Goal: Task Accomplishment & Management: Use online tool/utility

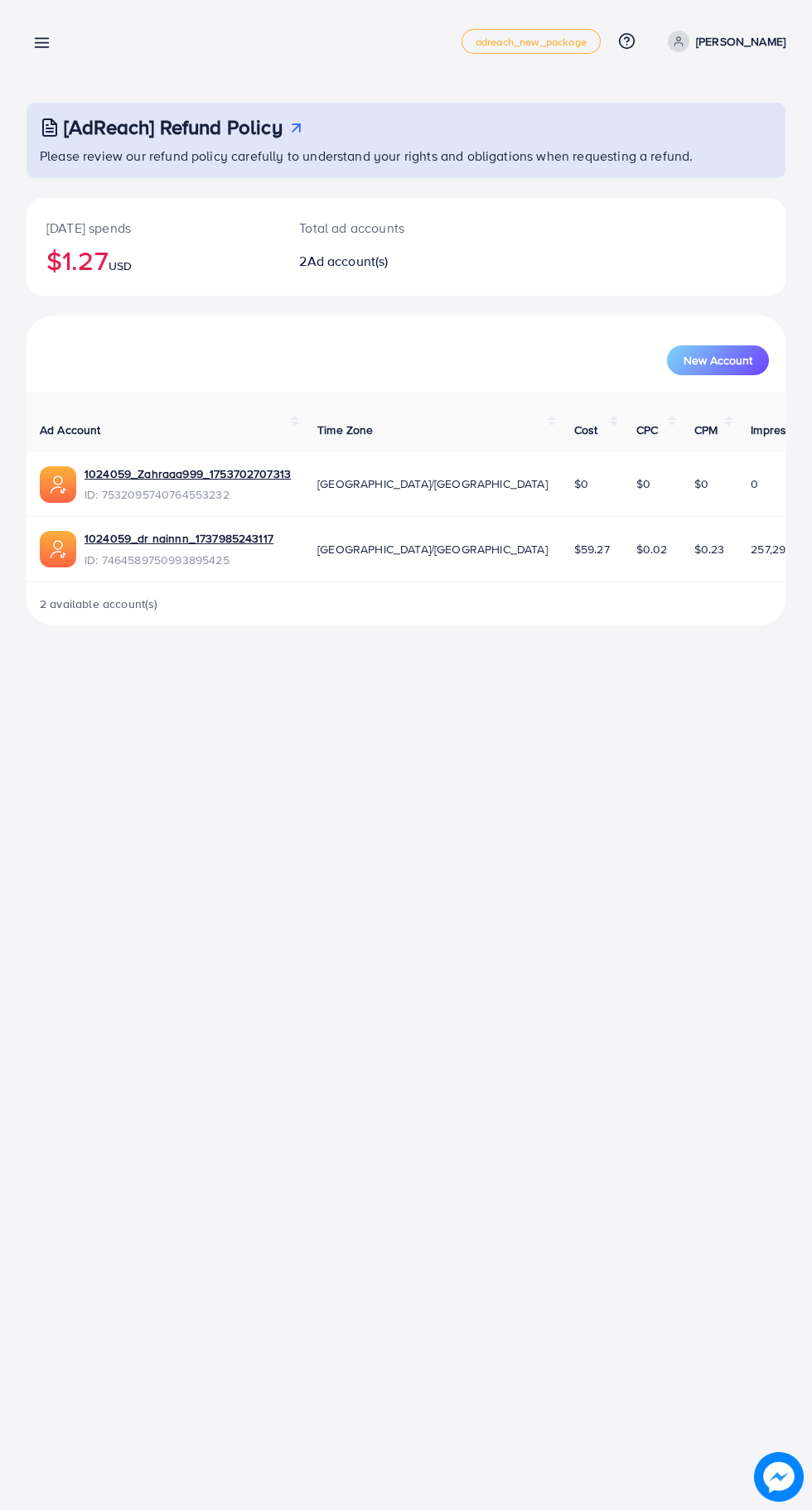
click at [42, 47] on line at bounding box center [42, 47] width 14 height 0
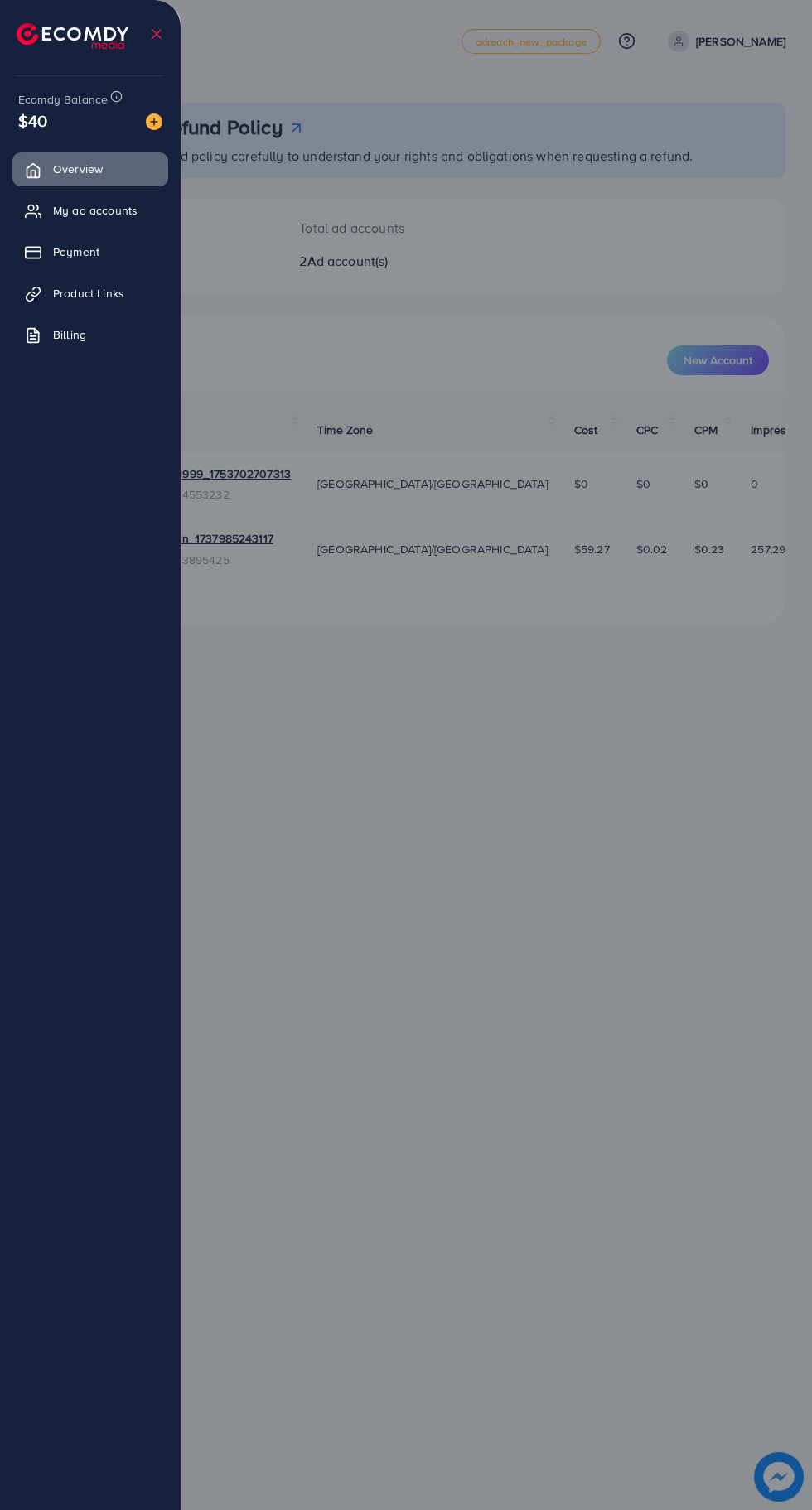
click at [103, 295] on span "Product Links" at bounding box center [89, 293] width 71 height 16
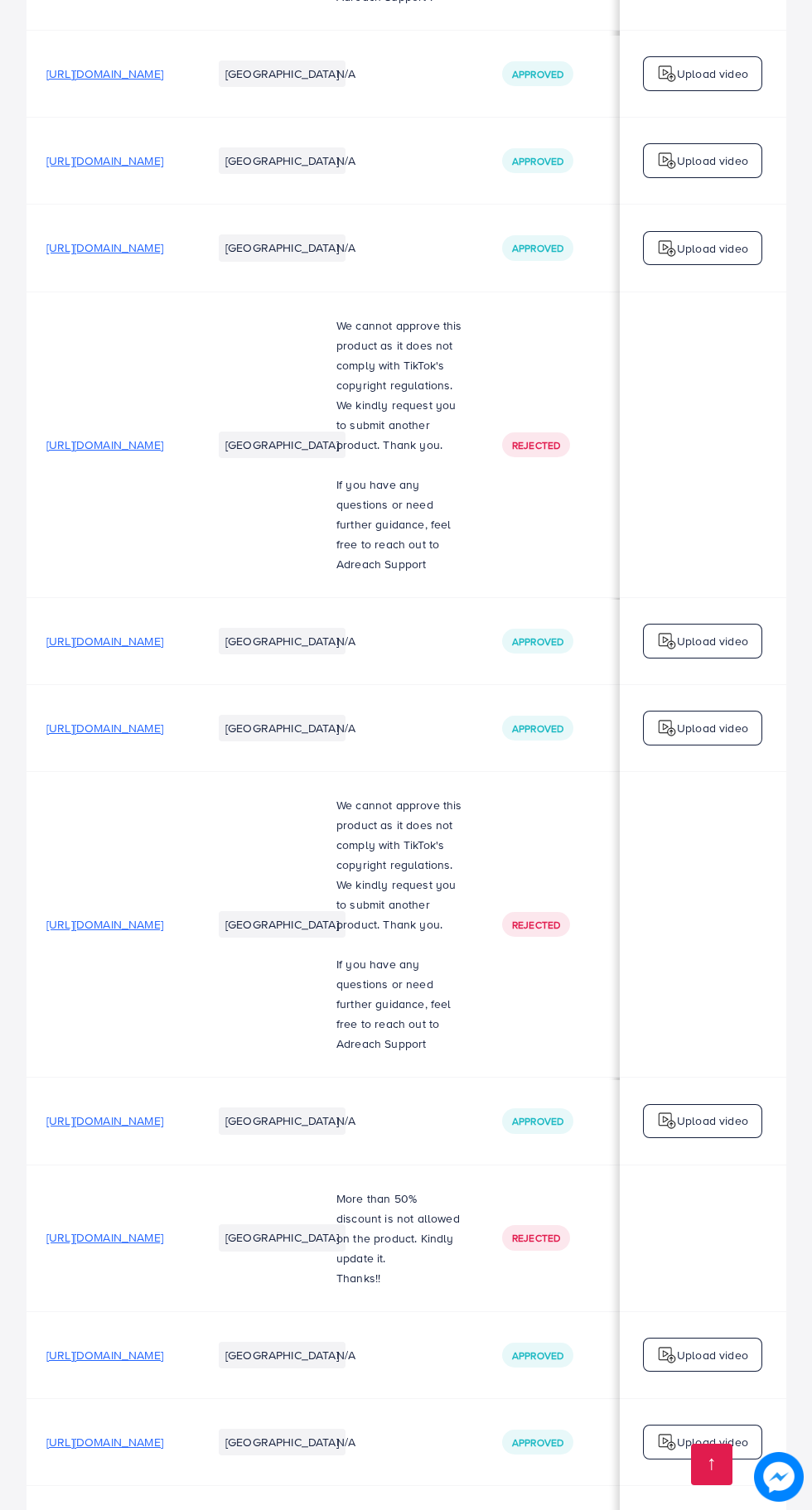
scroll to position [0, 222]
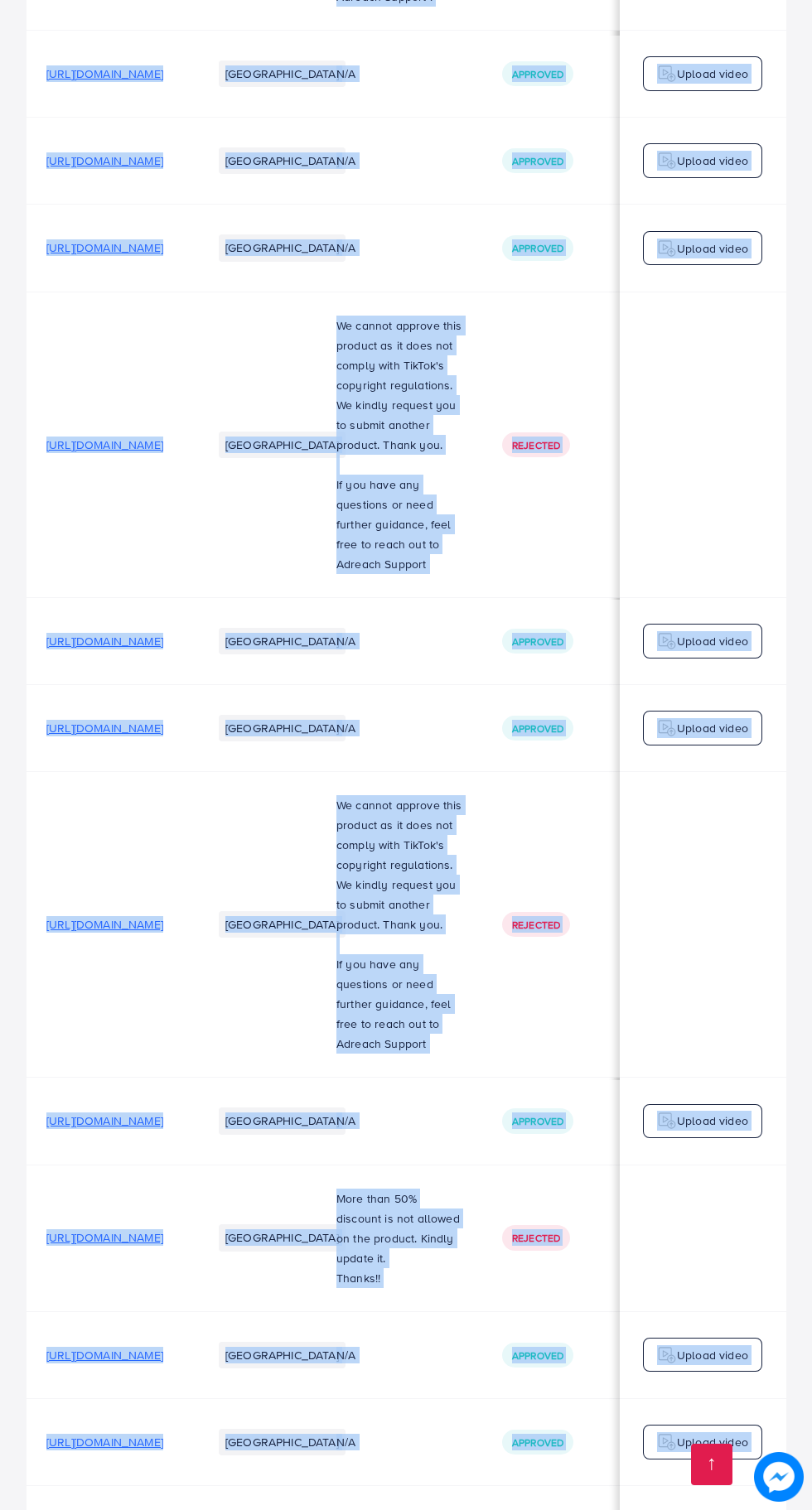
click at [750, 1217] on td at bounding box center [702, 1238] width 165 height 146
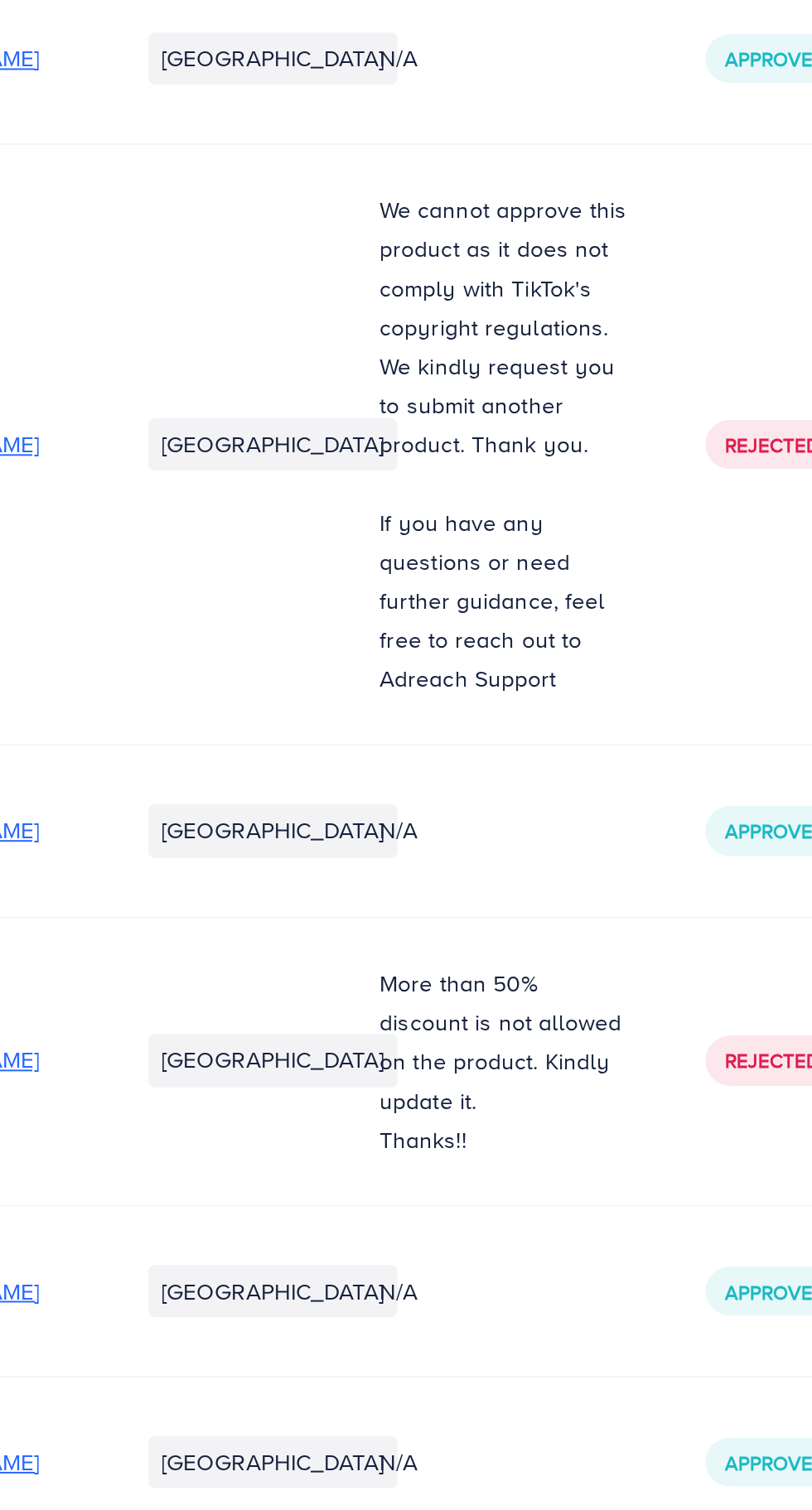
scroll to position [1537, 0]
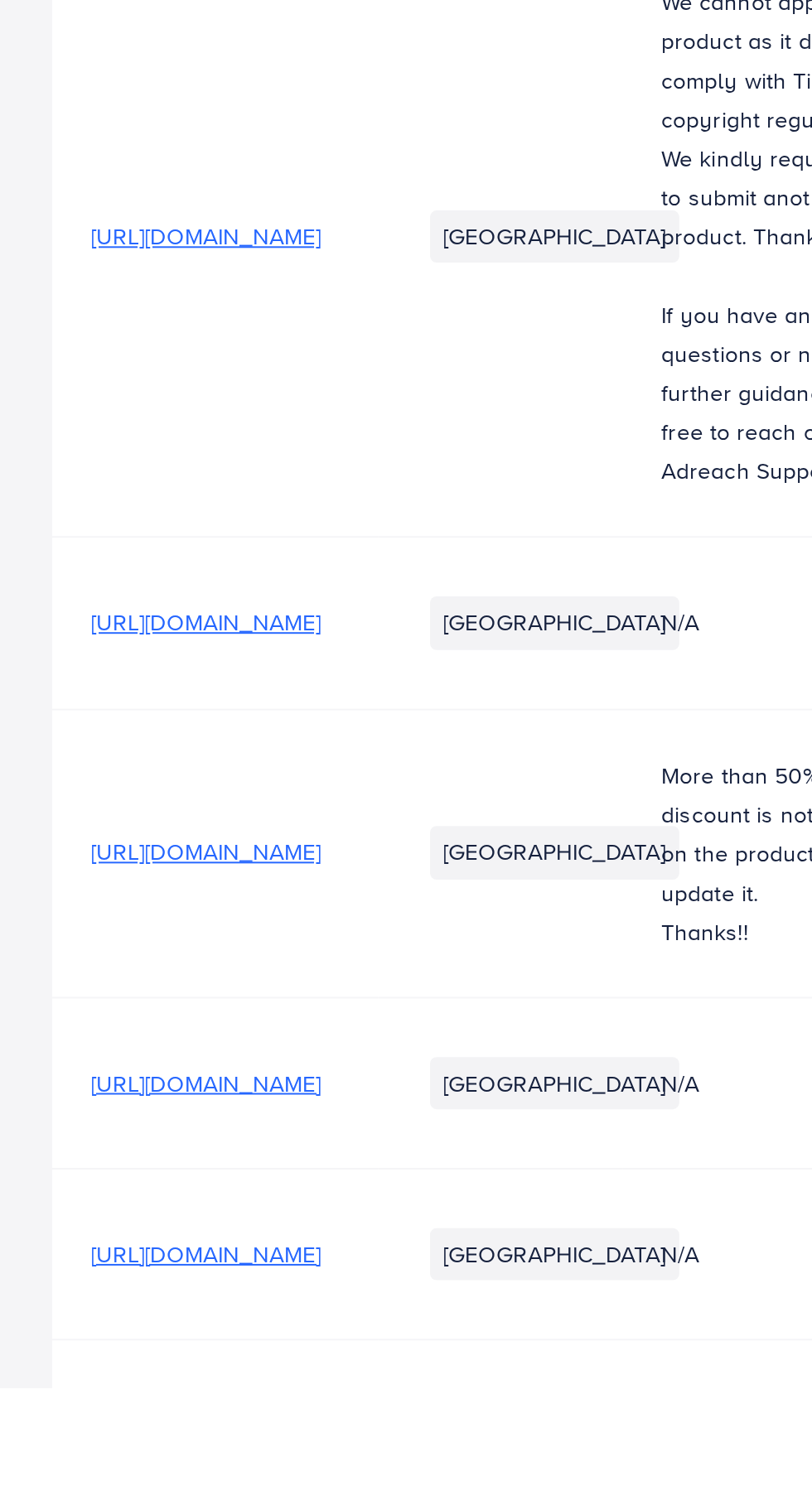
click at [60, 1509] on span "[URL][DOMAIN_NAME]" at bounding box center [104, 1529] width 117 height 16
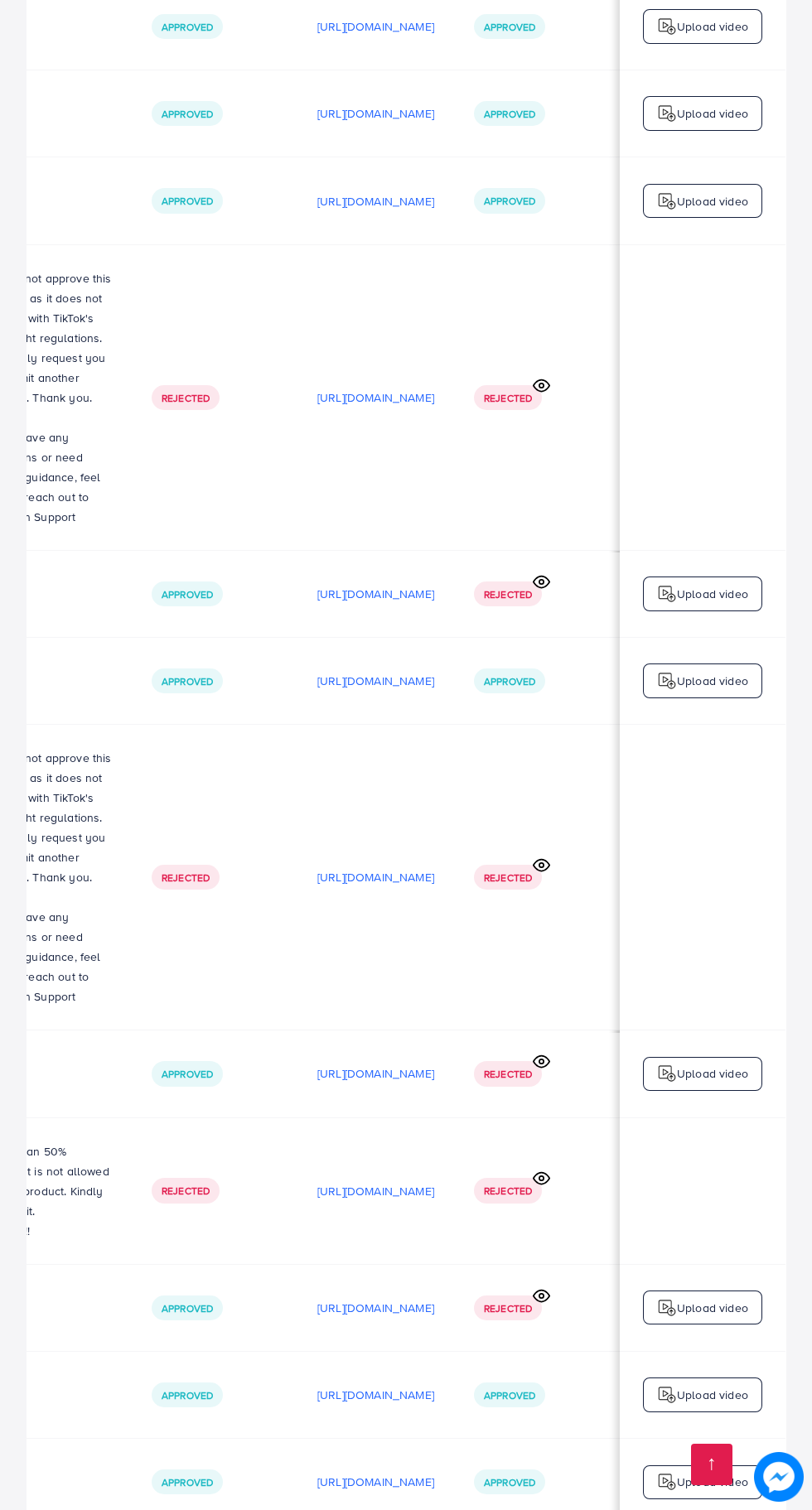
scroll to position [0, 0]
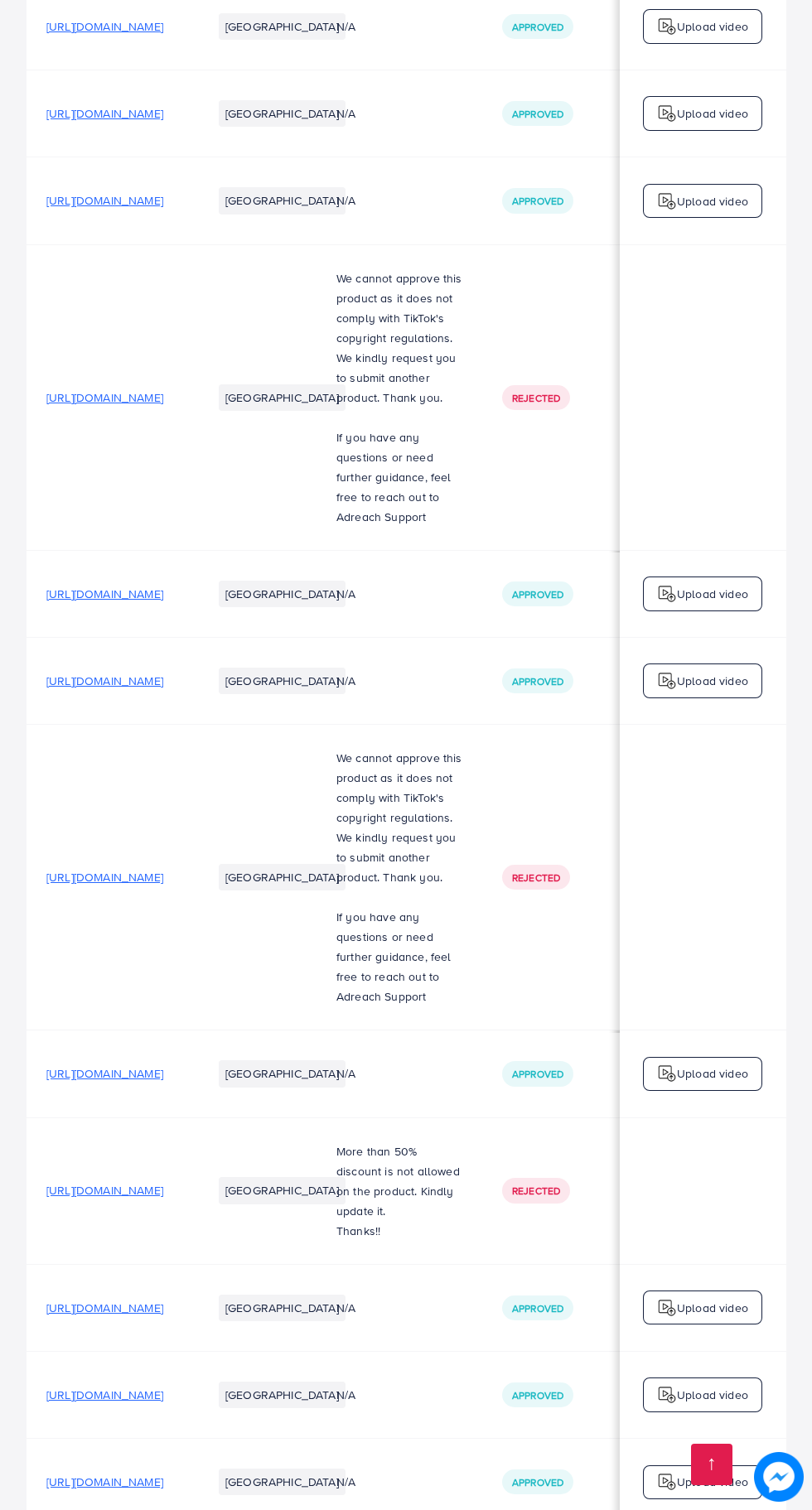
click at [316, 1197] on td "[GEOGRAPHIC_DATA]" at bounding box center [254, 1191] width 124 height 146
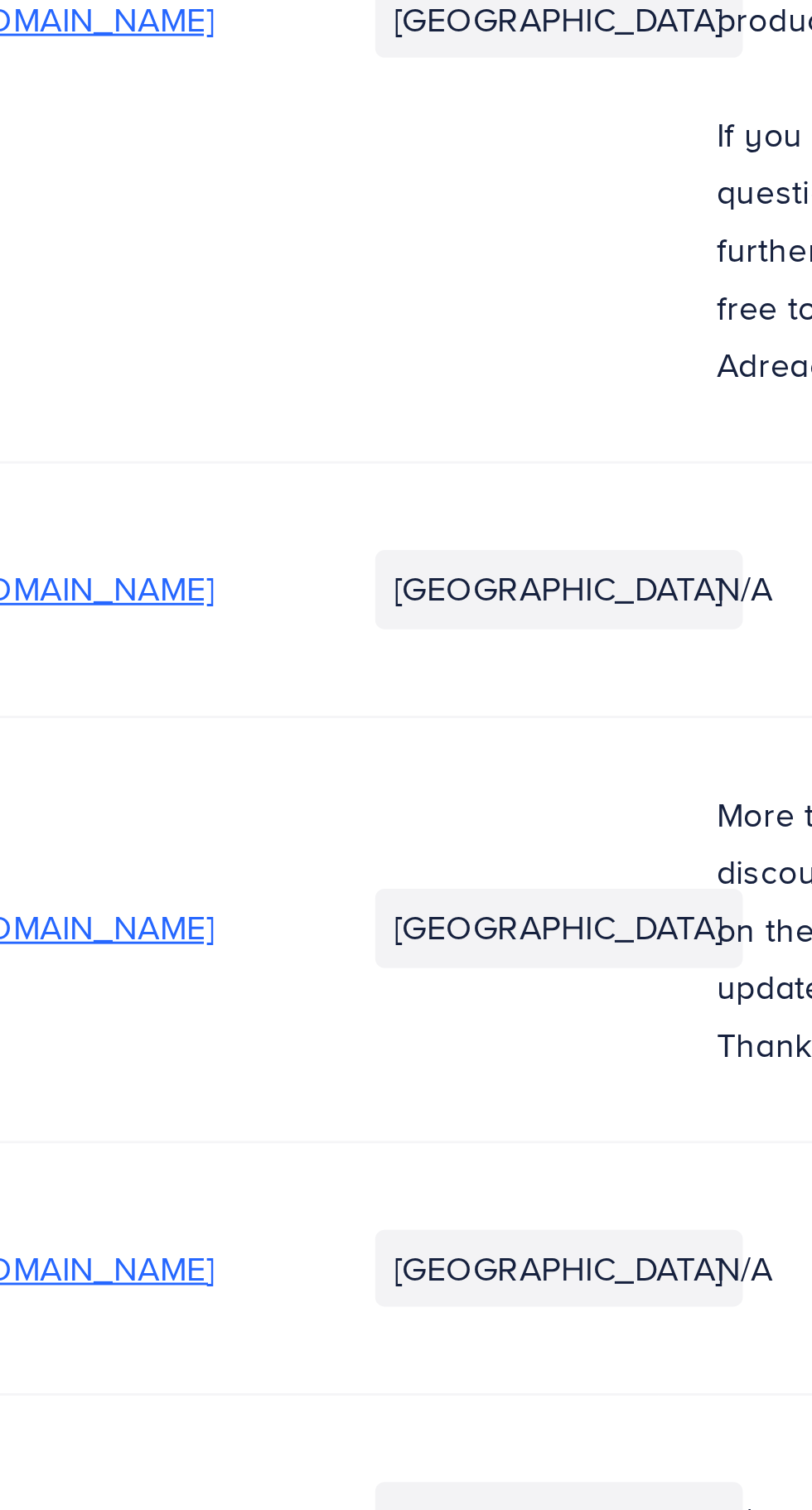
scroll to position [1537, 0]
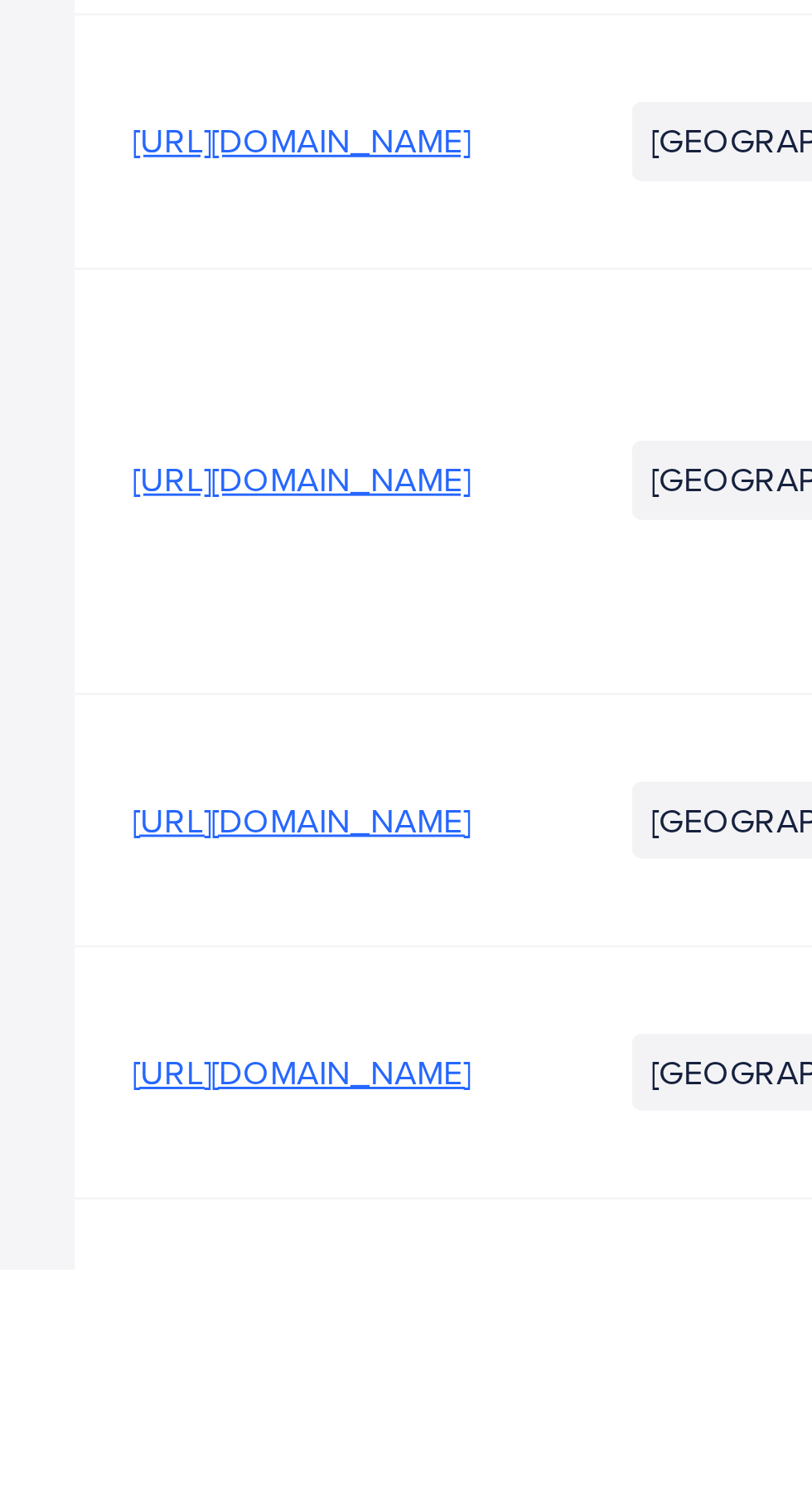
click at [53, 1509] on span "[URL][DOMAIN_NAME]" at bounding box center [104, 1529] width 117 height 16
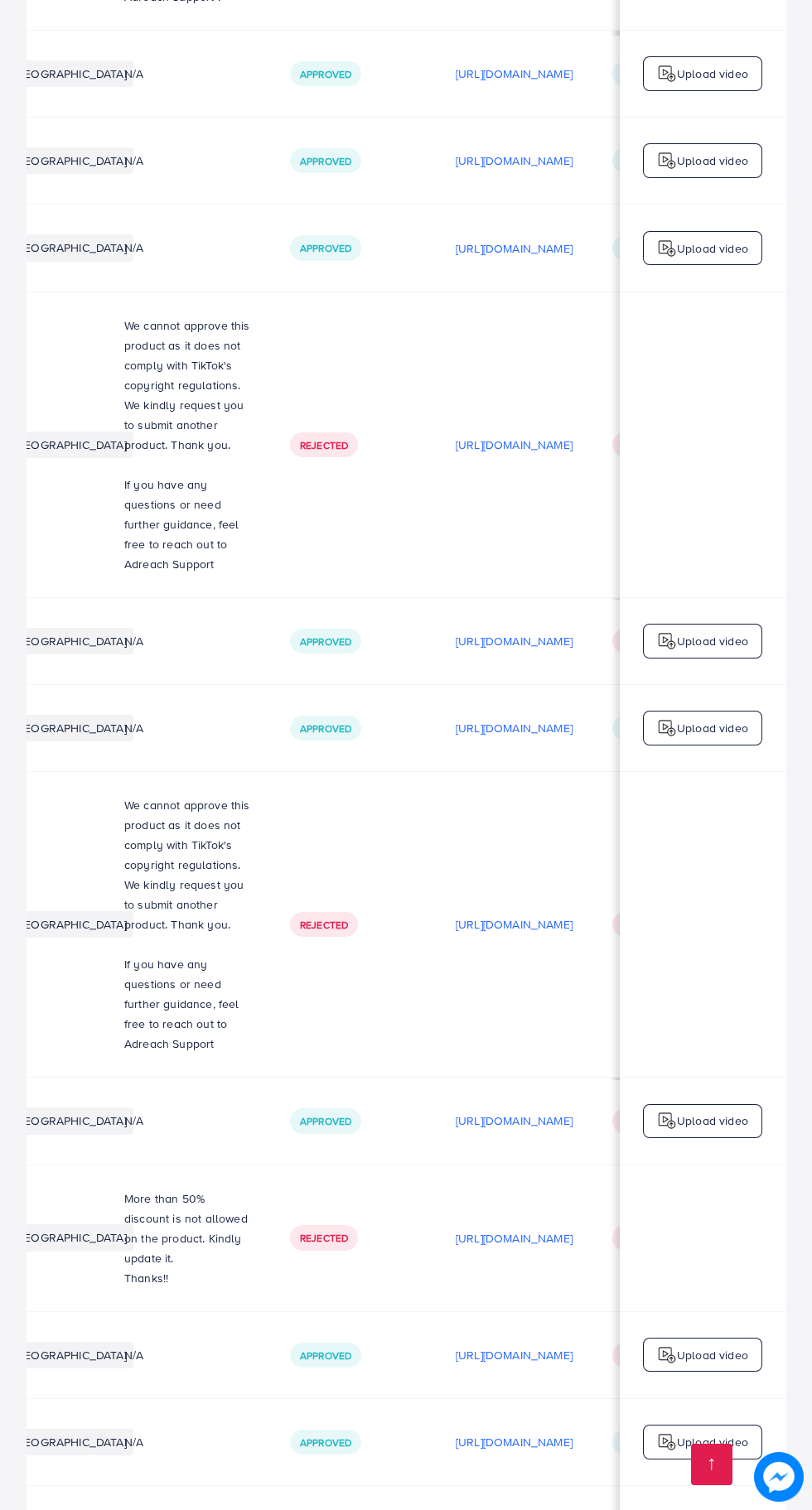
scroll to position [0, 0]
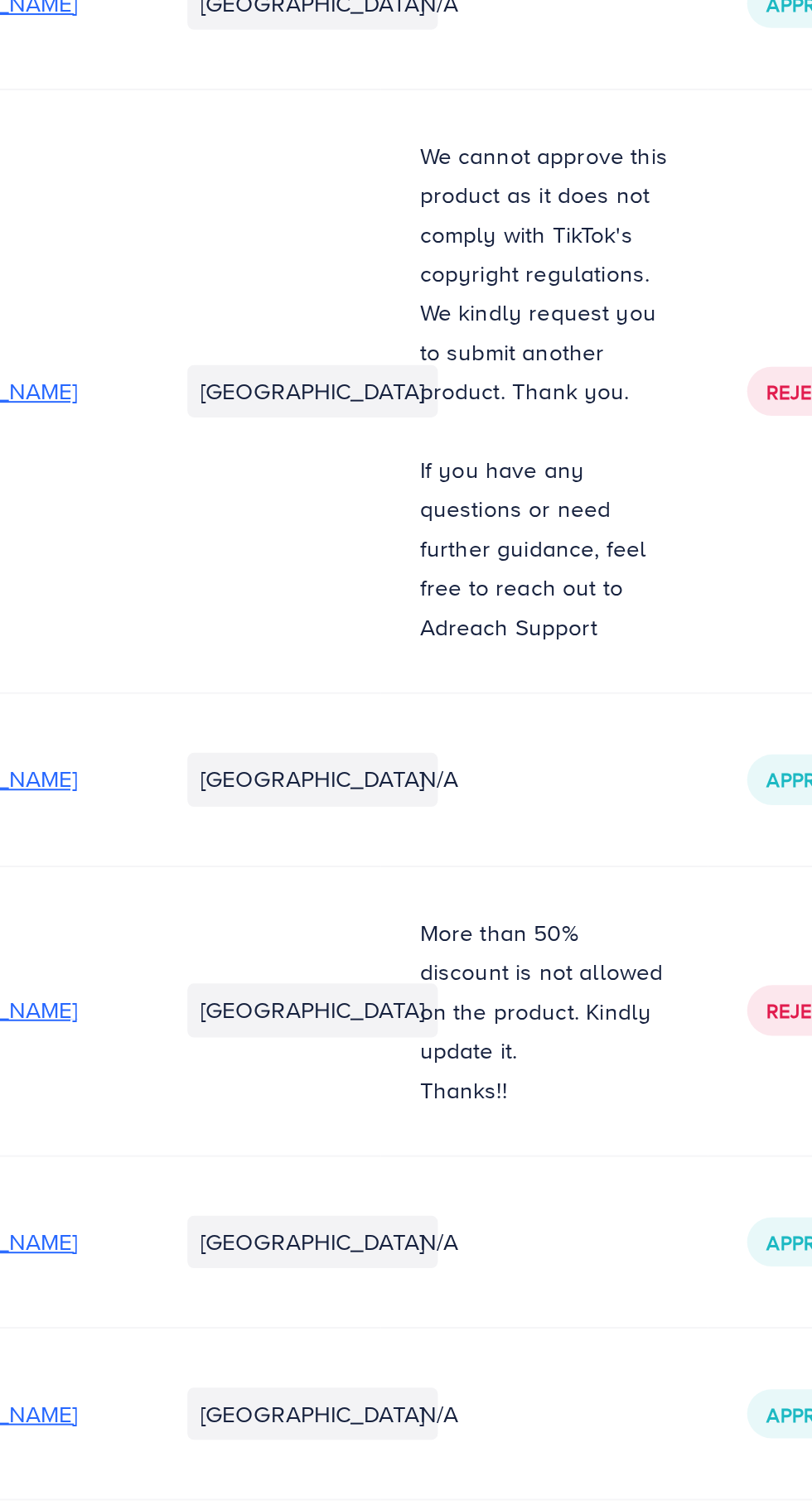
scroll to position [1537, 0]
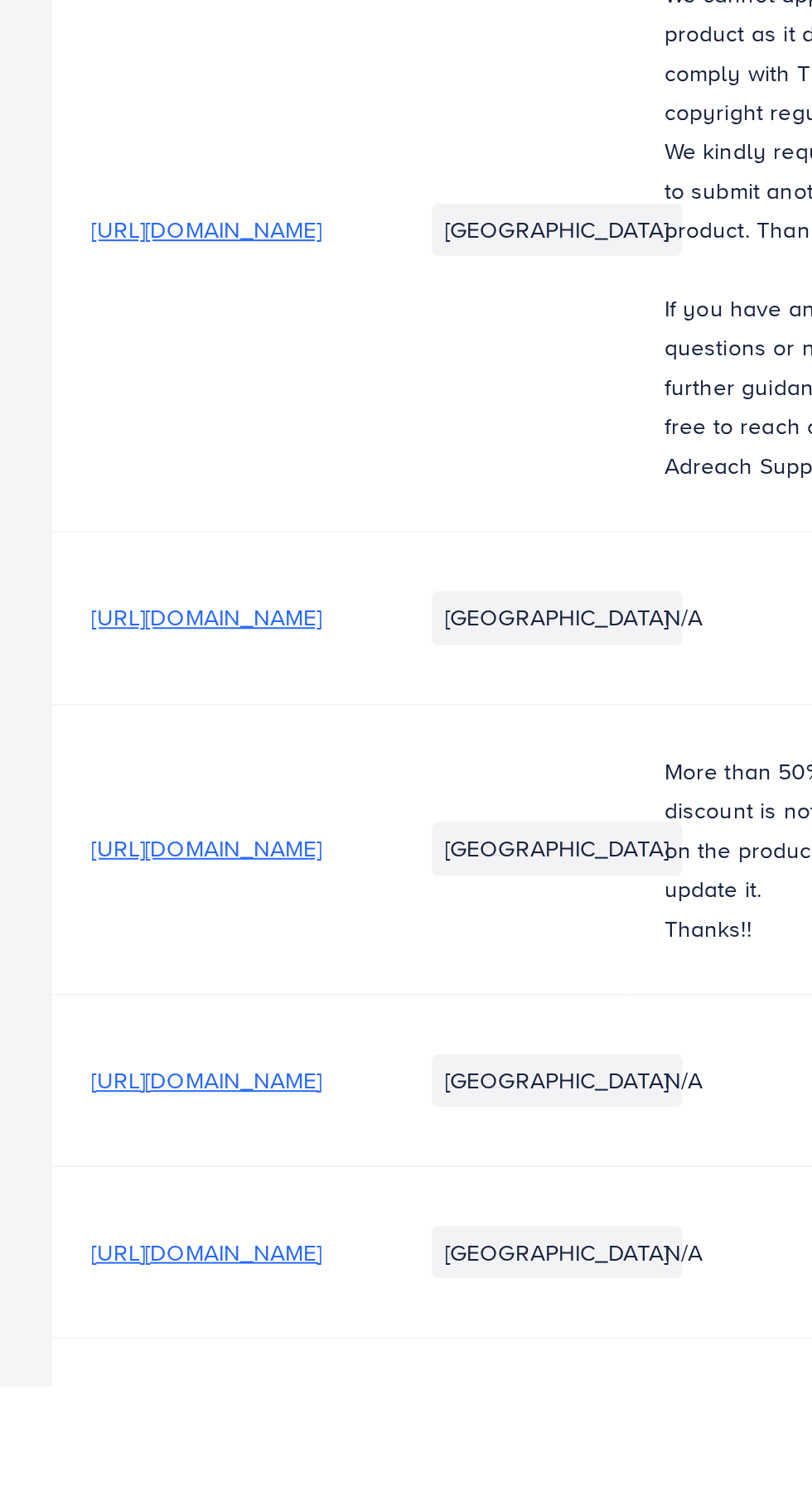
click at [193, 1486] on td "[URL][DOMAIN_NAME]" at bounding box center [109, 1530] width 165 height 87
copy span "https://zahracollectionn.store/products/m-wallets"
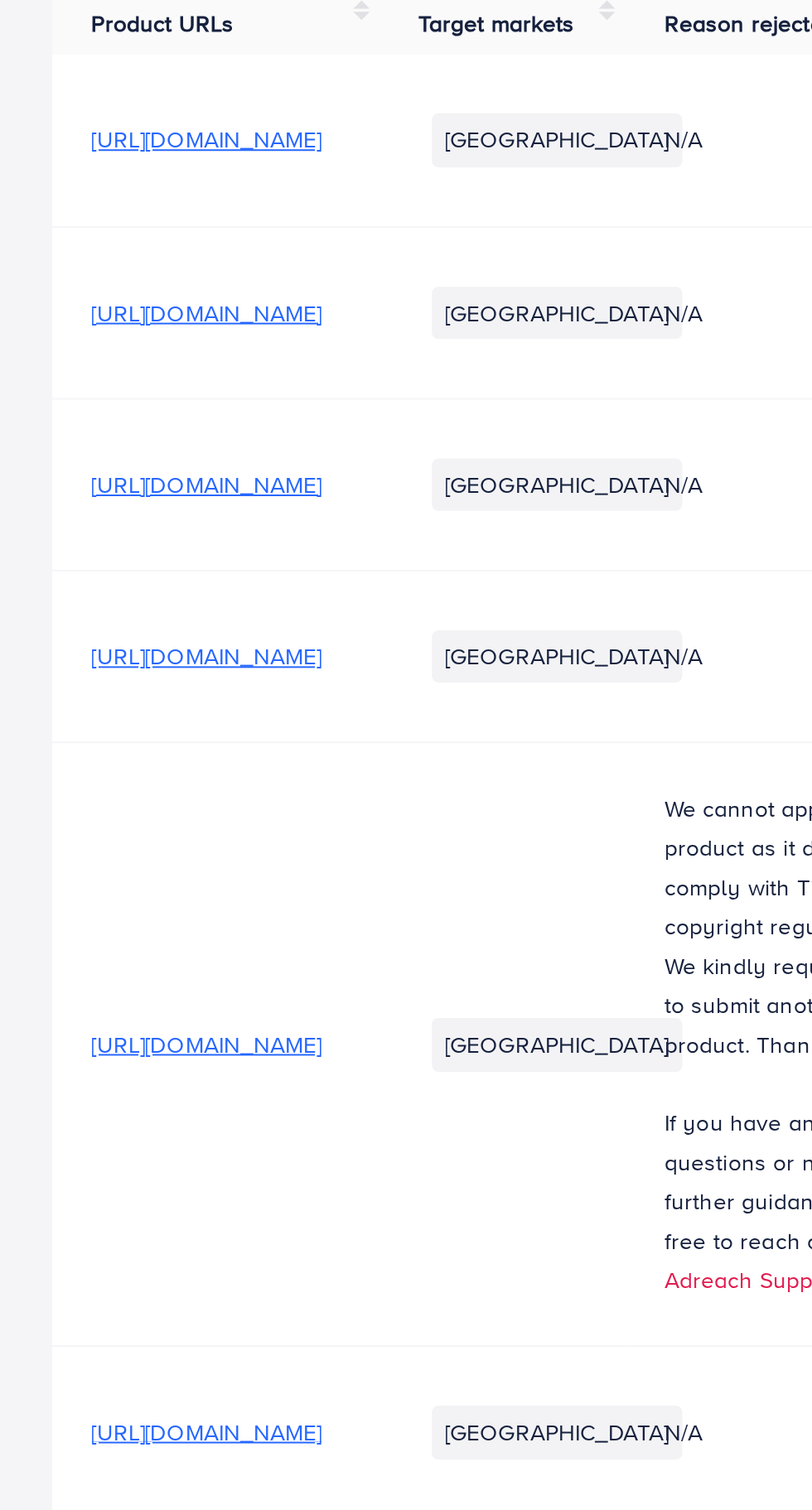
scroll to position [0, 0]
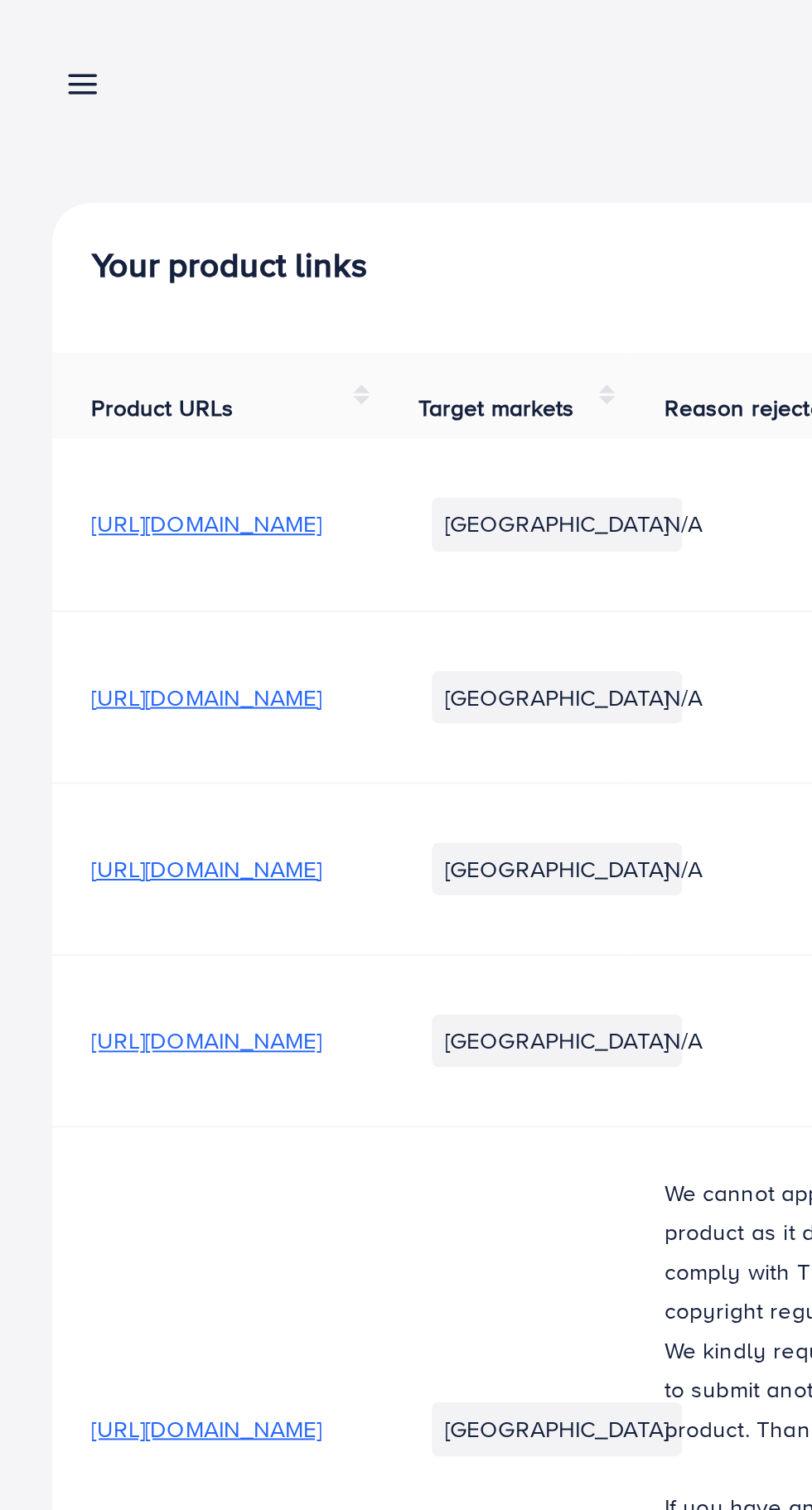
click at [193, 603] on td "[URL][DOMAIN_NAME]" at bounding box center [109, 723] width 165 height 306
click at [193, 630] on td "[URL][DOMAIN_NAME]" at bounding box center [109, 723] width 165 height 306
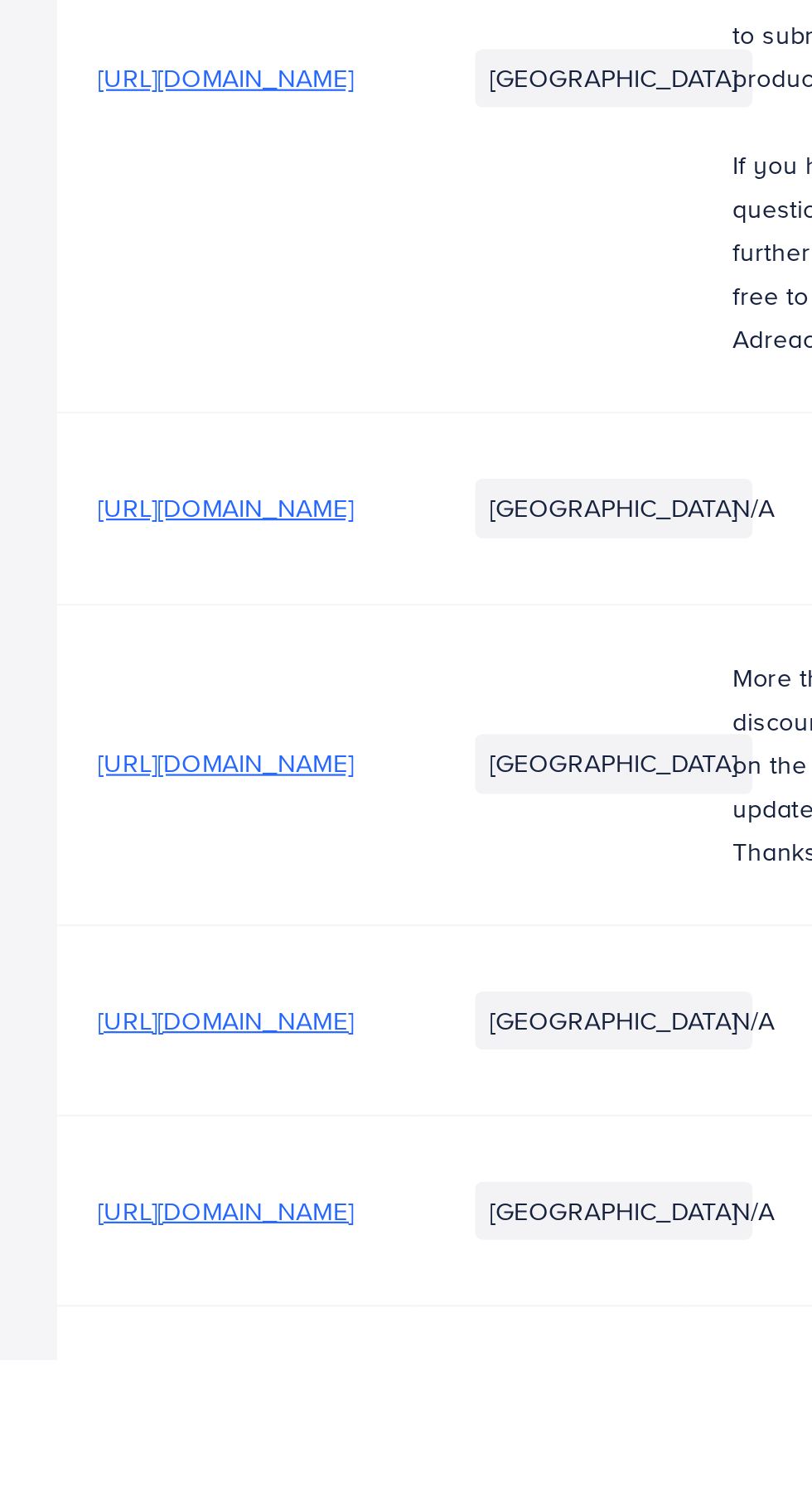
scroll to position [0, 222]
copy span "[URL][DOMAIN_NAME]"
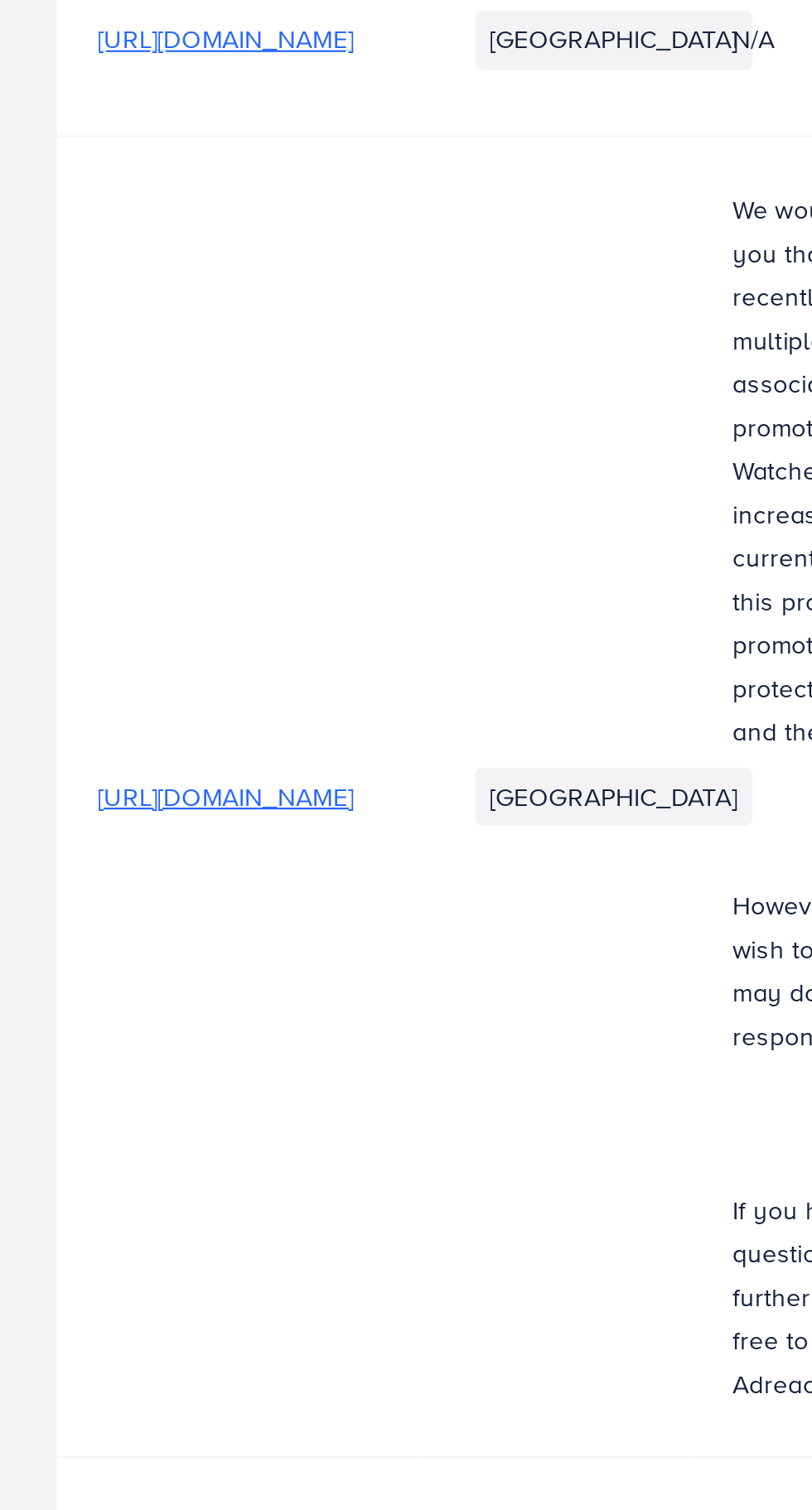
scroll to position [886, 0]
